Goal: Task Accomplishment & Management: Manage account settings

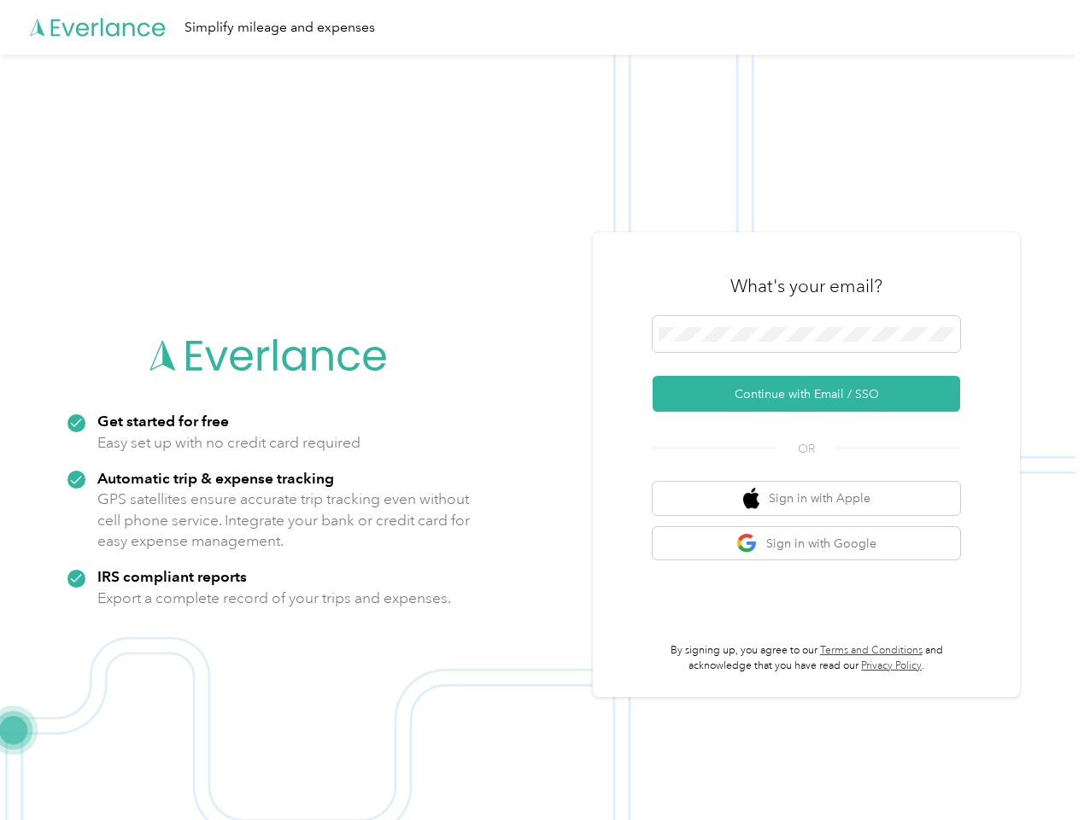
click at [542, 410] on img at bounding box center [538, 465] width 1076 height 820
click at [542, 27] on div "Simplify mileage and expenses" at bounding box center [538, 27] width 1076 height 55
click at [814, 394] on button "Continue with Email / SSO" at bounding box center [807, 394] width 308 height 36
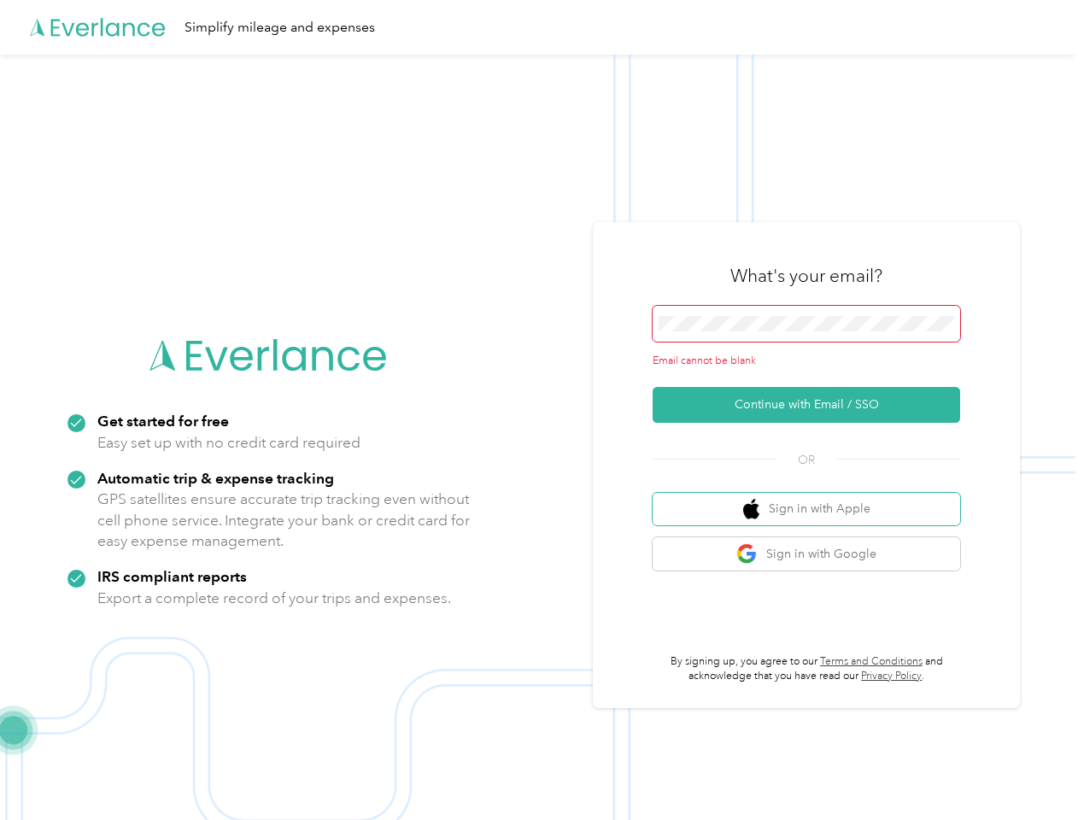
click at [814, 498] on button "Sign in with Apple" at bounding box center [807, 509] width 308 height 33
click at [814, 544] on button "Sign in with Google" at bounding box center [807, 554] width 308 height 33
